Goal: Transaction & Acquisition: Book appointment/travel/reservation

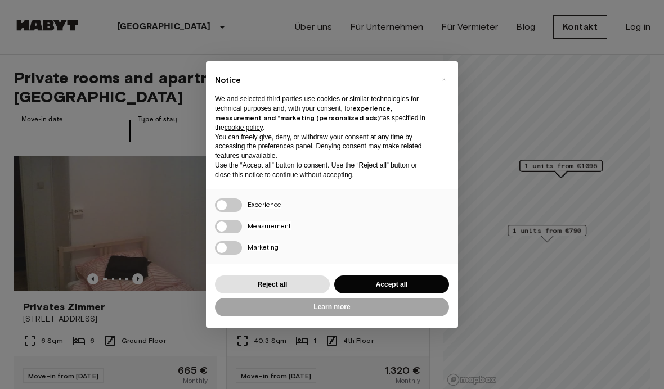
scroll to position [68, 0]
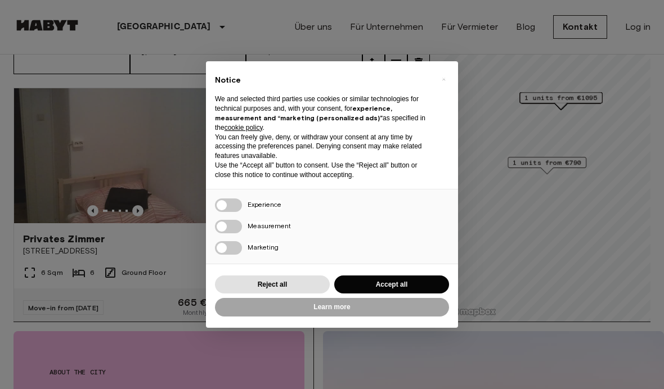
click at [399, 302] on div "Move-in from [DATE] 1.320 € Monthly" at bounding box center [328, 308] width 203 height 38
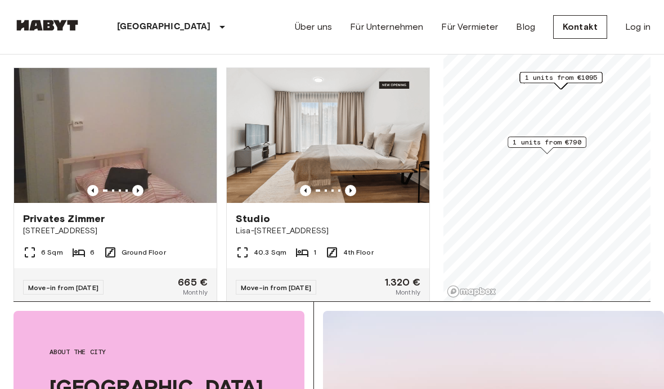
scroll to position [0, 0]
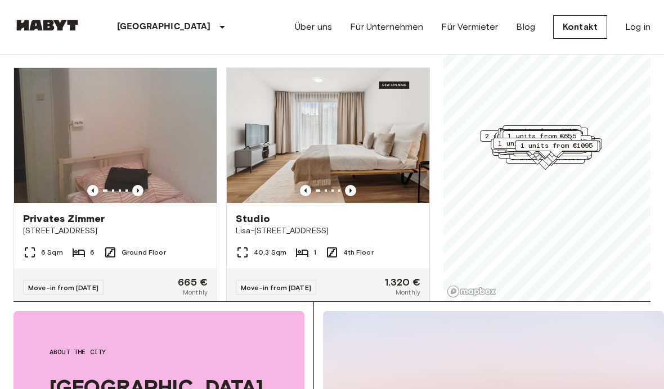
click at [138, 178] on img at bounding box center [115, 135] width 203 height 135
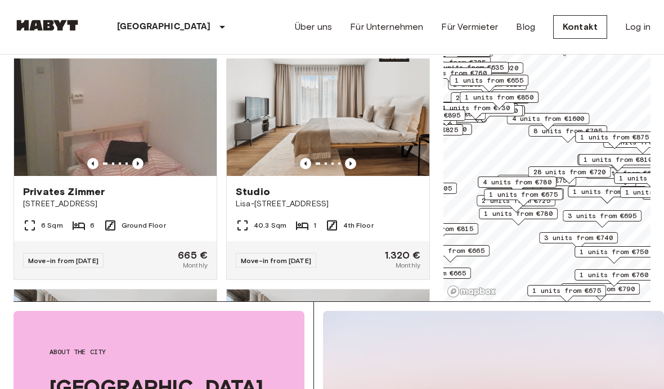
scroll to position [60, 0]
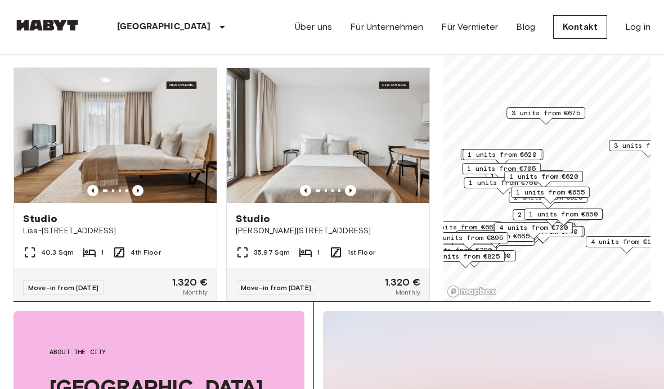
click at [44, 317] on img at bounding box center [115, 384] width 203 height 135
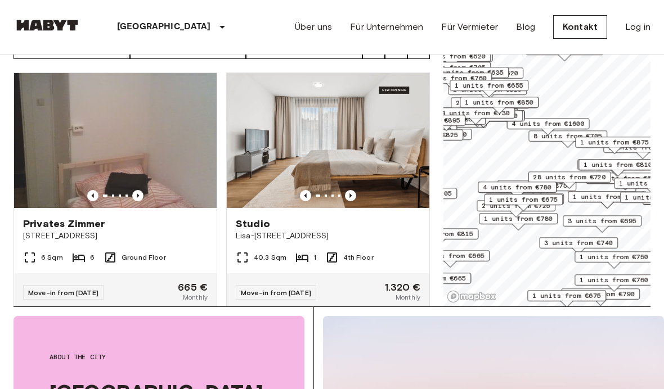
scroll to position [83, 0]
